Goal: Find specific page/section: Find specific page/section

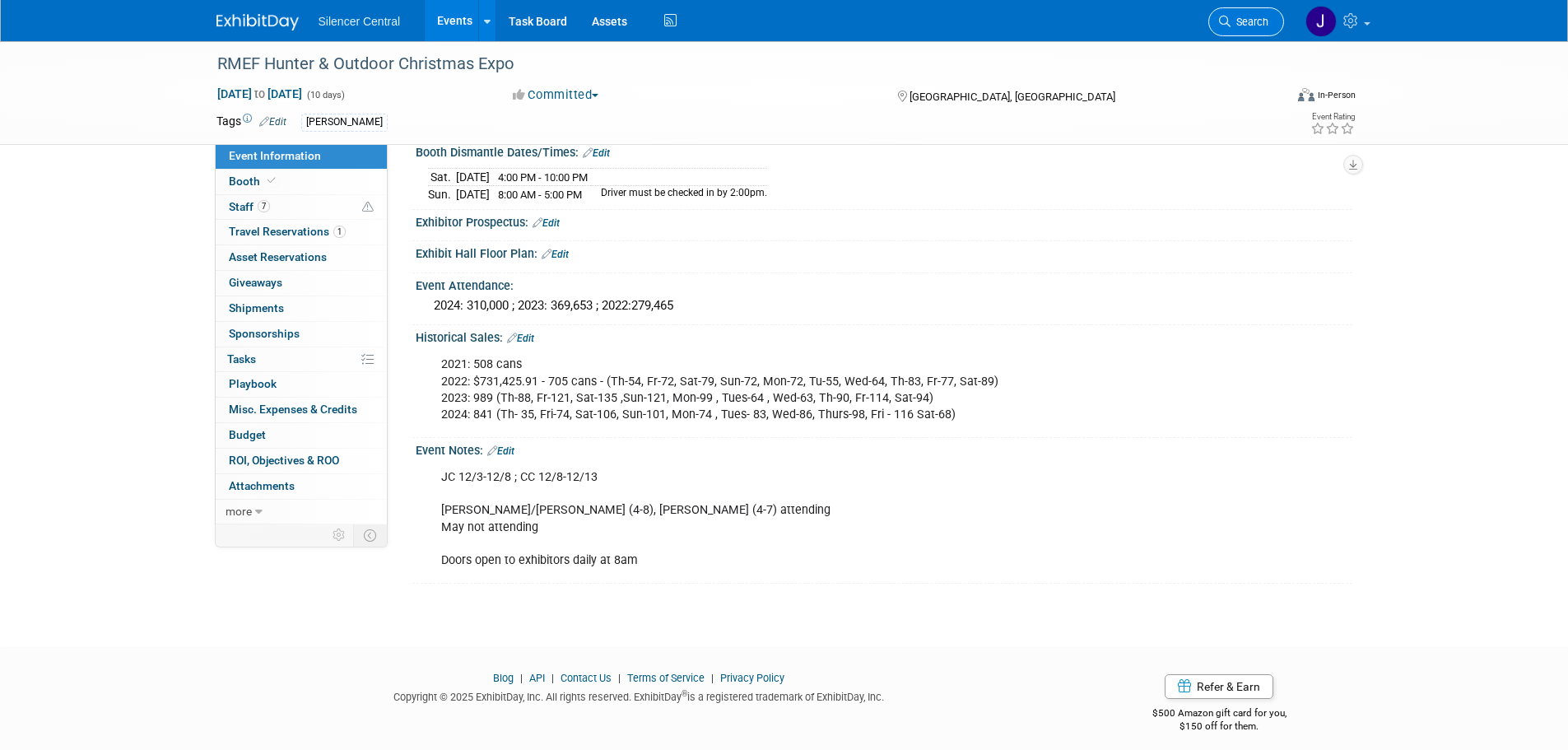
click at [1230, 26] on span "Search" at bounding box center [1249, 21] width 38 height 12
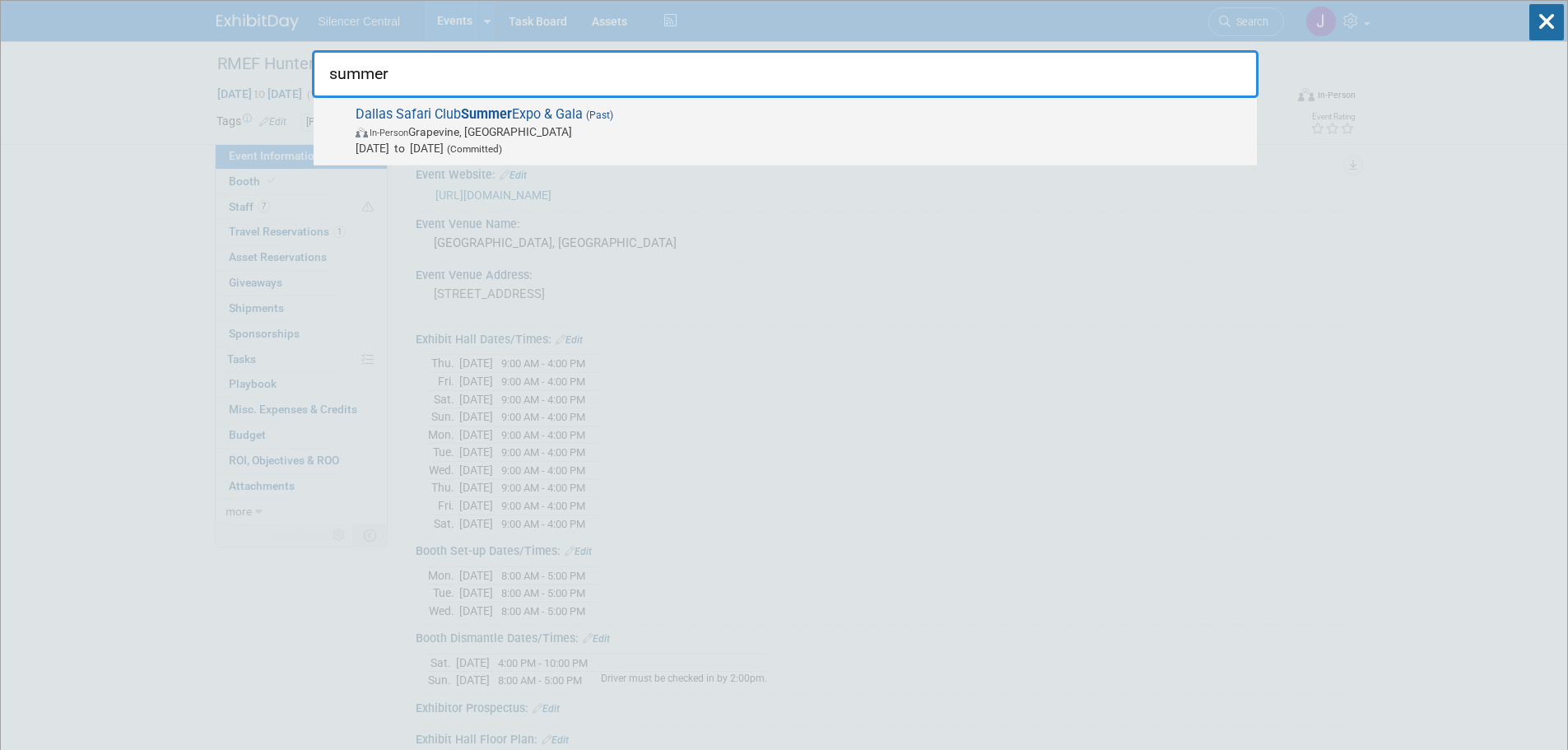
type input "summer"
click at [675, 133] on span "In-Person Grapevine, [GEOGRAPHIC_DATA]" at bounding box center [801, 132] width 893 height 17
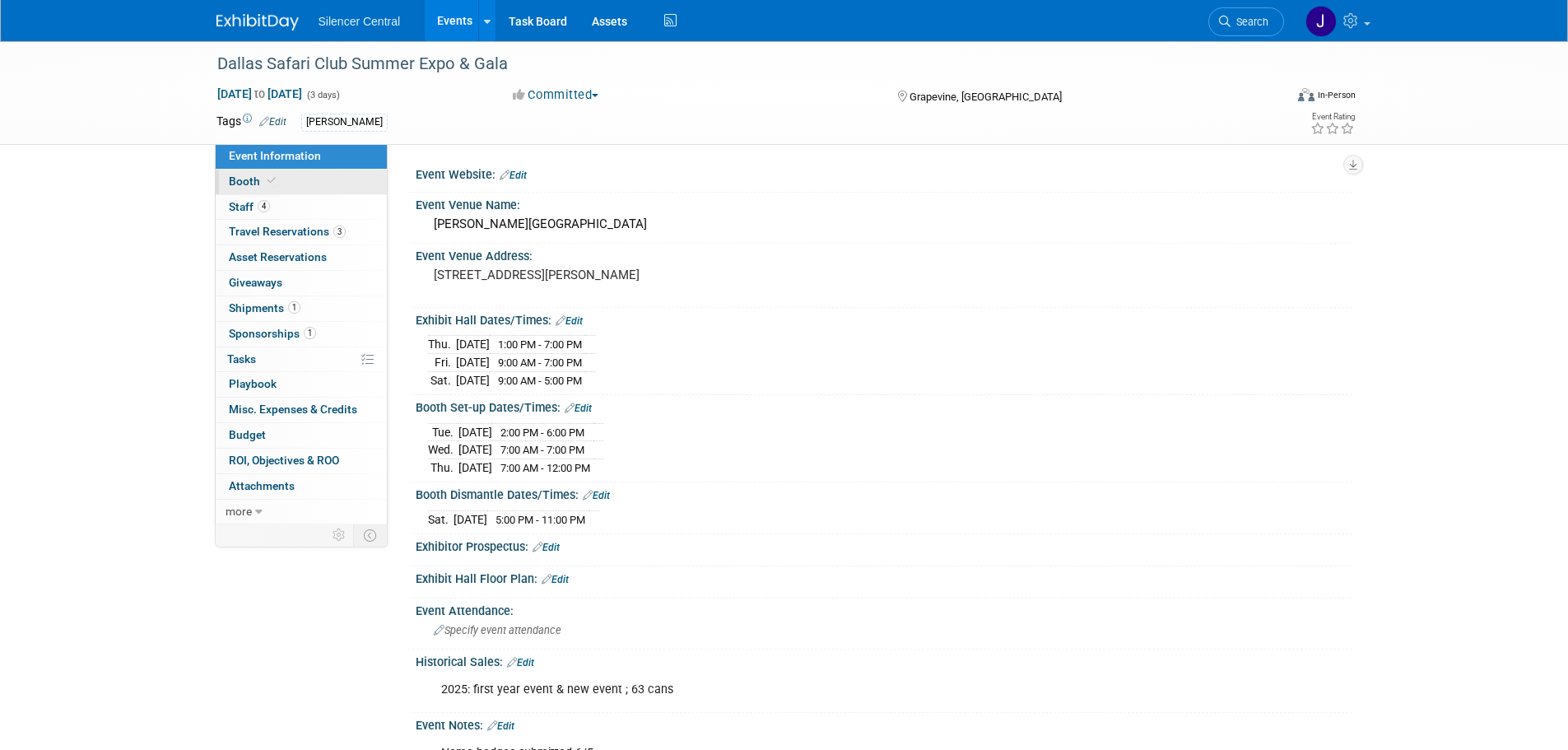
click at [298, 181] on link "Booth" at bounding box center [301, 181] width 171 height 25
